Goal: Information Seeking & Learning: Learn about a topic

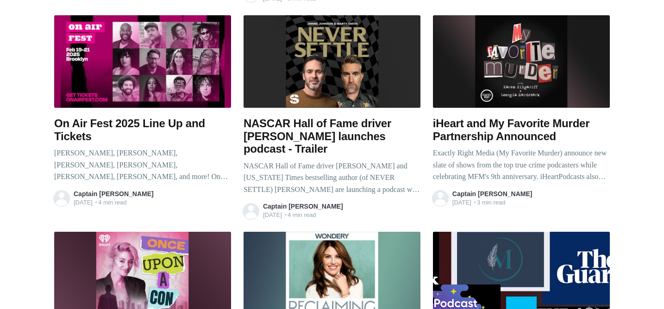
scroll to position [609, 0]
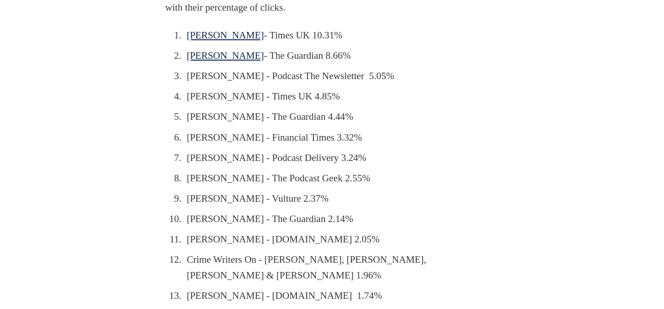
scroll to position [779, 0]
drag, startPoint x: 187, startPoint y: 108, endPoint x: 250, endPoint y: 108, distance: 62.5
click at [250, 85] on li "[PERSON_NAME] - Podcast The Newsletter 5.05%" at bounding box center [334, 77] width 301 height 16
copy li "[PERSON_NAME]"
drag, startPoint x: 187, startPoint y: 130, endPoint x: 246, endPoint y: 131, distance: 58.8
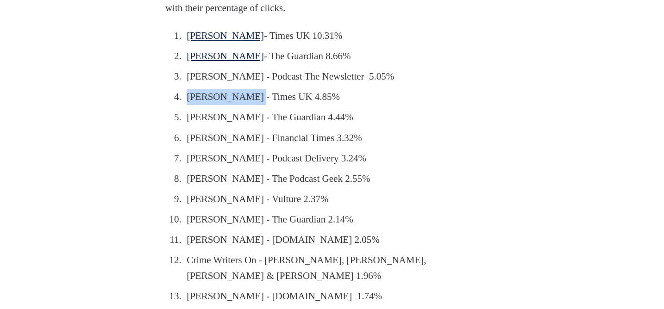
click at [246, 105] on li "[PERSON_NAME] - Times UK 4.85%" at bounding box center [334, 97] width 301 height 16
copy li "[PERSON_NAME]"
click at [191, 105] on li "[PERSON_NAME] - Times UK 4.85%" at bounding box center [334, 97] width 301 height 16
drag, startPoint x: 189, startPoint y: 129, endPoint x: 299, endPoint y: 125, distance: 110.3
click at [299, 105] on li "[PERSON_NAME] - Times UK 4.85%" at bounding box center [334, 97] width 301 height 16
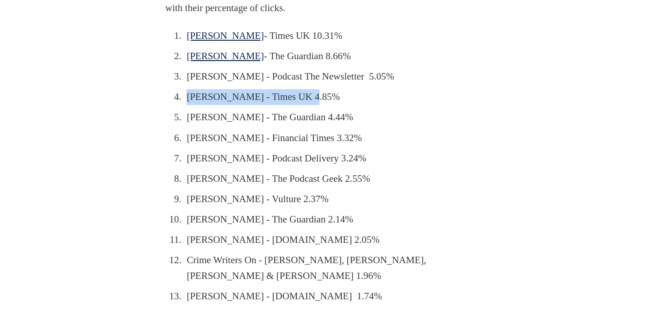
copy li "[PERSON_NAME] - Times UK"
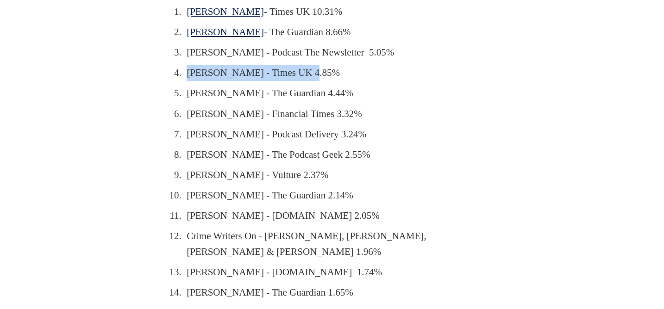
scroll to position [808, 0]
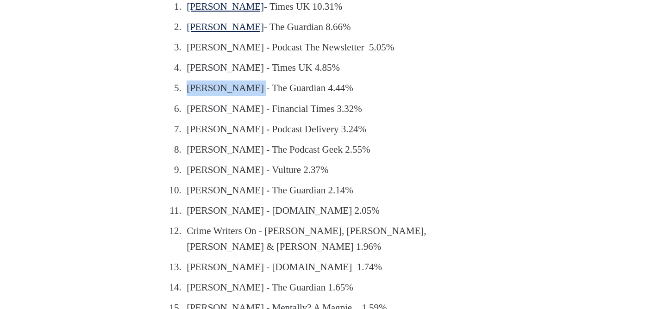
drag, startPoint x: 187, startPoint y: 120, endPoint x: 256, endPoint y: 125, distance: 69.2
click at [256, 96] on li "[PERSON_NAME] - The Guardian 4.44%" at bounding box center [334, 89] width 301 height 16
copy li "[PERSON_NAME]"
click at [200, 96] on li "[PERSON_NAME] - The Guardian 4.44%" at bounding box center [334, 89] width 301 height 16
drag, startPoint x: 188, startPoint y: 121, endPoint x: 325, endPoint y: 122, distance: 137.1
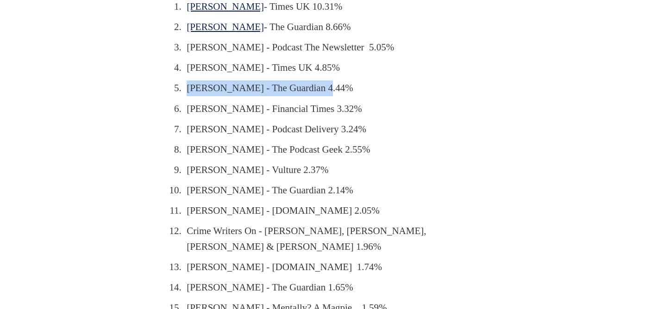
click at [325, 96] on li "Hannah Verdier - The Guardian 4.44%" at bounding box center [334, 89] width 301 height 16
copy li "Hannah Verdier - The Guardian"
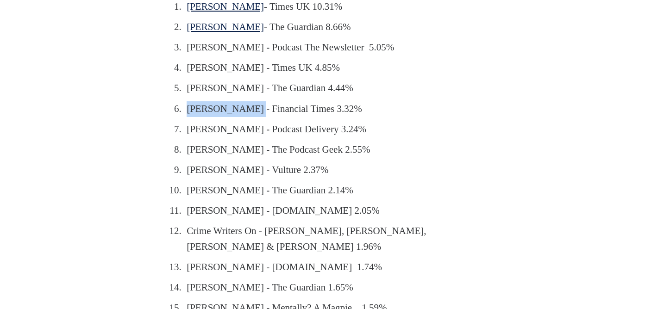
drag, startPoint x: 187, startPoint y: 142, endPoint x: 248, endPoint y: 140, distance: 60.7
click at [248, 117] on li "Fiona Sturges - Financial Times 3.32%" at bounding box center [334, 109] width 301 height 16
copy li "Fiona Sturges"
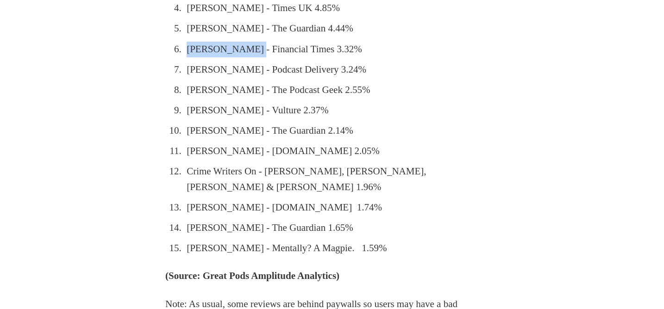
scroll to position [872, 0]
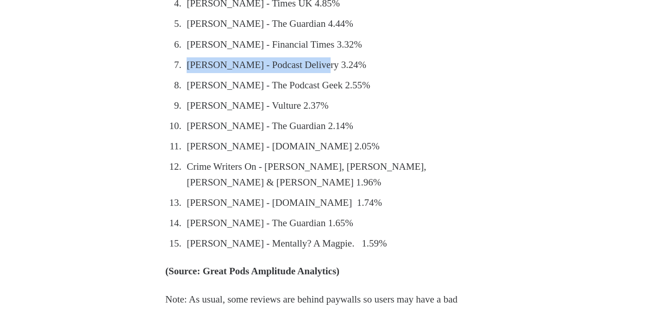
drag, startPoint x: 188, startPoint y: 98, endPoint x: 317, endPoint y: 99, distance: 128.3
click at [317, 73] on li "Stephen O. - Podcast Delivery 3.24%" at bounding box center [334, 65] width 301 height 16
copy li "Stephen O. - Podcast Delivery"
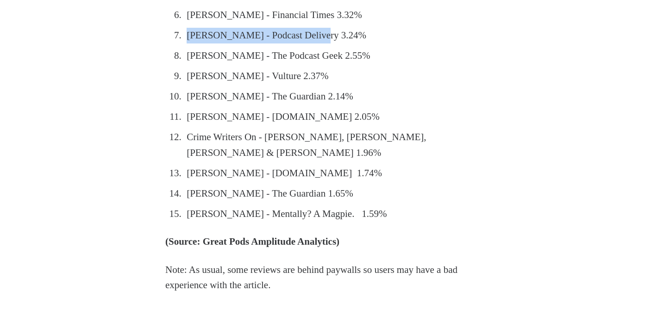
scroll to position [901, 0]
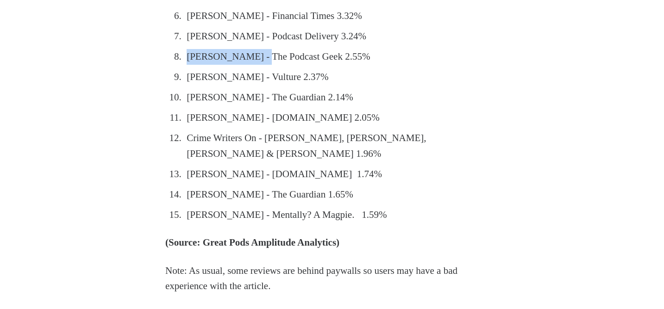
drag, startPoint x: 188, startPoint y: 89, endPoint x: 258, endPoint y: 89, distance: 69.9
click at [258, 65] on li "Gregg Stockdale - The Podcast Geek 2.55%" at bounding box center [334, 57] width 301 height 16
copy li "Gregg Stockdale"
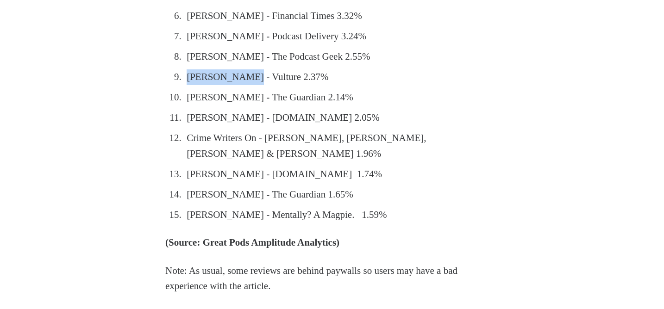
drag, startPoint x: 187, startPoint y: 107, endPoint x: 251, endPoint y: 110, distance: 63.5
click at [251, 85] on li "Nicholas Quah - Vulture 2.37%" at bounding box center [334, 77] width 301 height 16
copy li "Nicholas Quah"
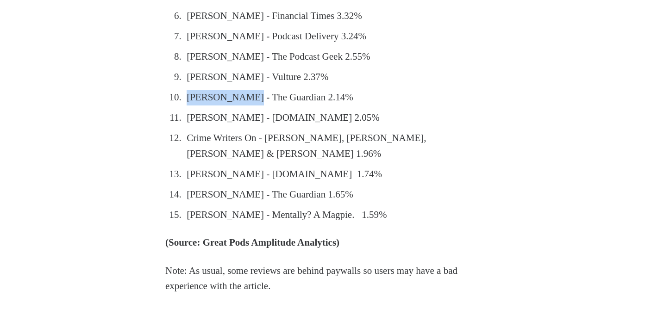
drag, startPoint x: 187, startPoint y: 130, endPoint x: 247, endPoint y: 132, distance: 59.8
click at [247, 106] on li "Alexi Duggins - The Guardian 2.14%" at bounding box center [334, 98] width 301 height 16
copy li "Alexi Duggins"
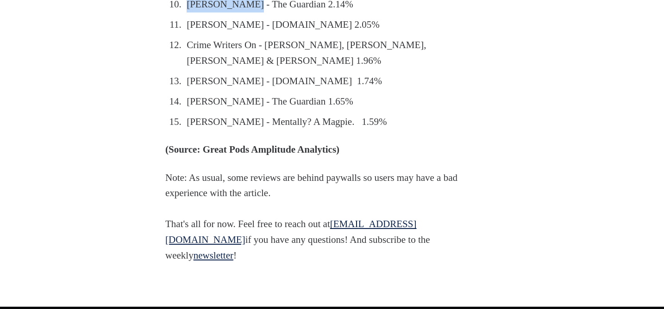
scroll to position [994, 0]
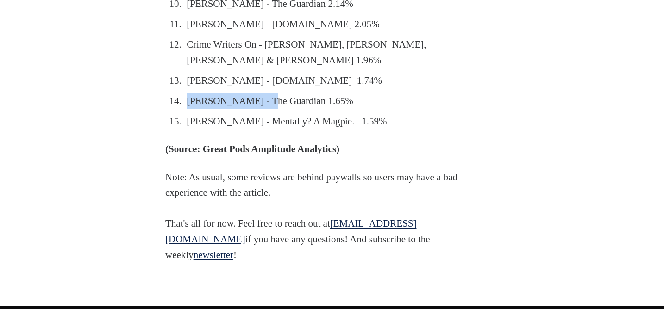
drag, startPoint x: 188, startPoint y: 135, endPoint x: 265, endPoint y: 136, distance: 77.3
click at [265, 109] on li "Hollie Richardson - The Guardian 1.65%" at bounding box center [334, 102] width 301 height 16
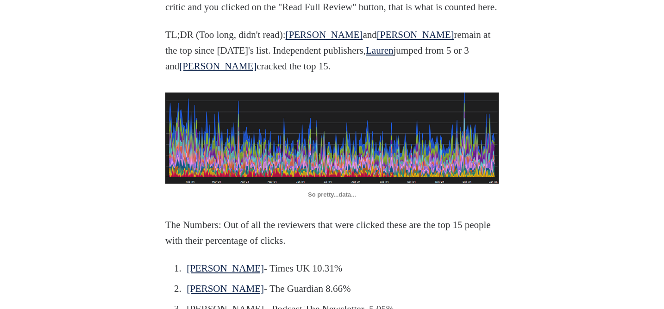
scroll to position [562, 0]
